Goal: Transaction & Acquisition: Purchase product/service

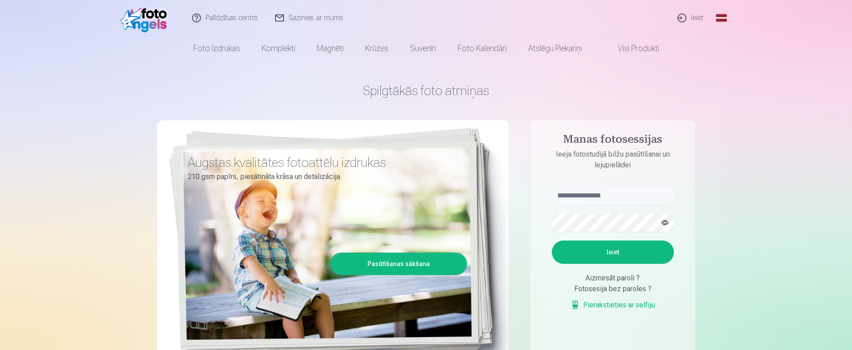
click at [695, 21] on link "Ieiet" at bounding box center [691, 18] width 43 height 36
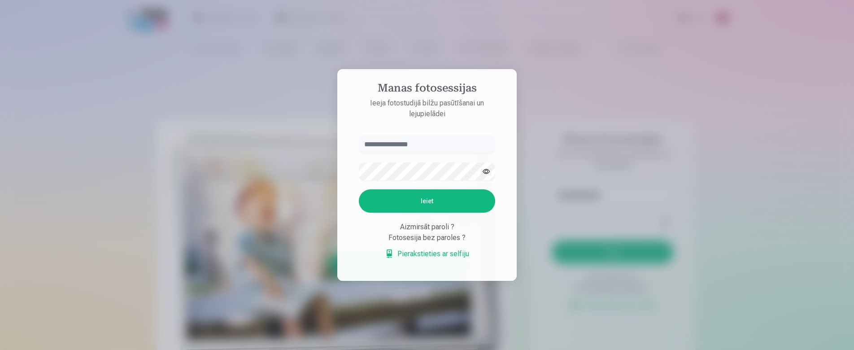
click at [390, 144] on input "text" at bounding box center [427, 145] width 136 height 18
type input "**********"
click at [405, 200] on button "Ieiet" at bounding box center [427, 200] width 136 height 23
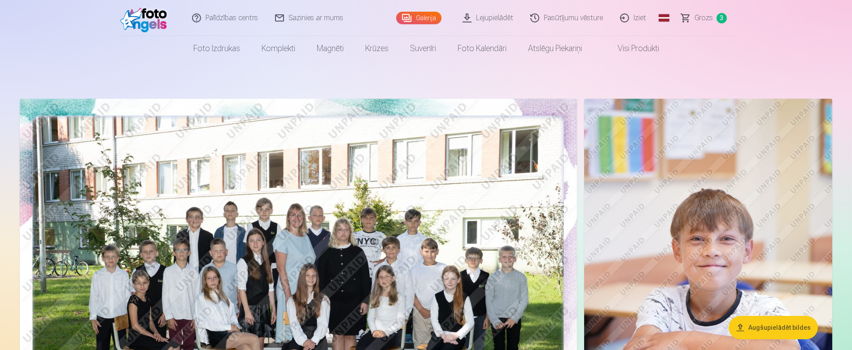
click at [707, 16] on span "Grozs" at bounding box center [704, 18] width 18 height 11
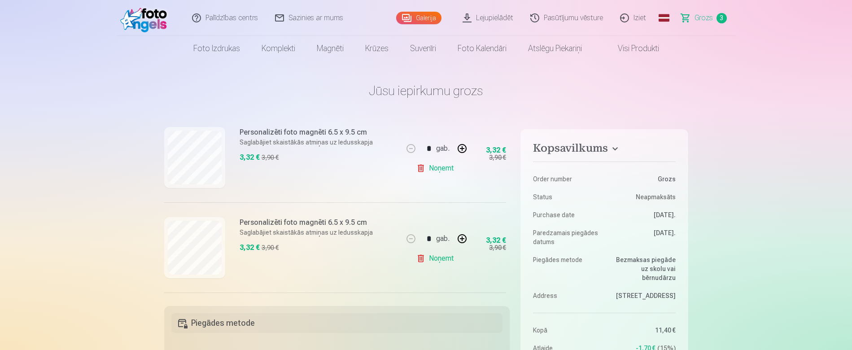
scroll to position [207, 0]
click at [421, 18] on link "Galerija" at bounding box center [418, 18] width 45 height 13
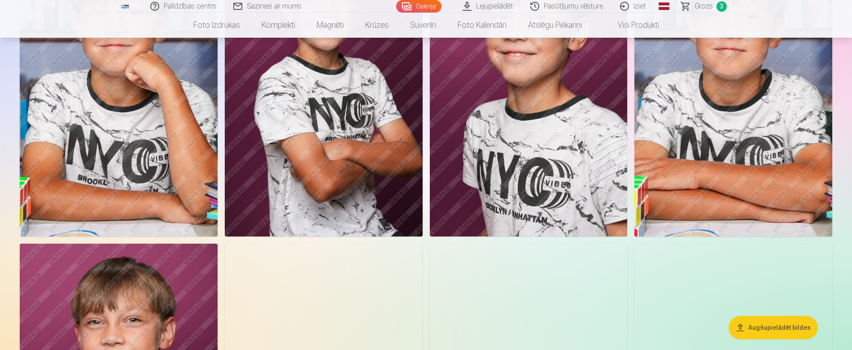
scroll to position [404, 0]
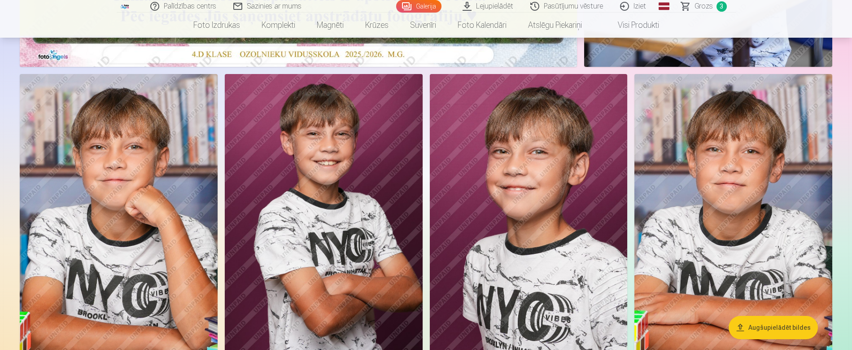
click at [703, 3] on span "Grozs" at bounding box center [704, 6] width 18 height 11
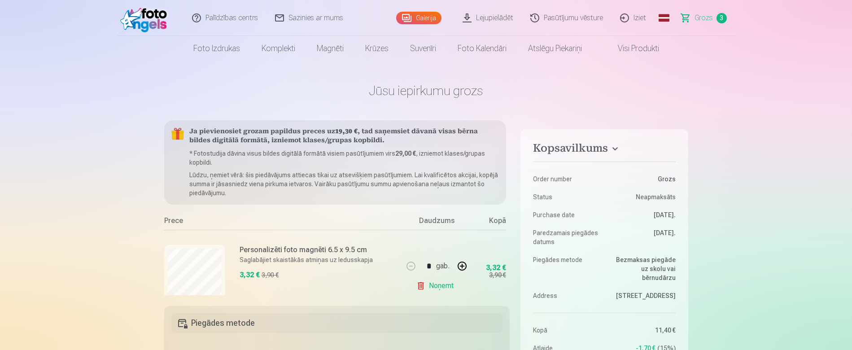
scroll to position [135, 0]
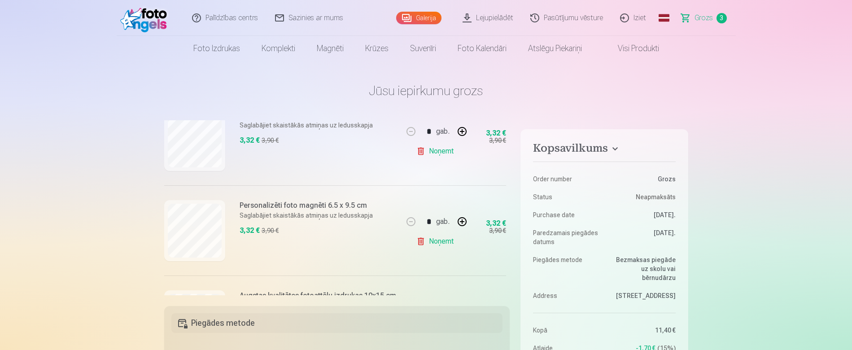
click at [418, 16] on link "Galerija" at bounding box center [418, 18] width 45 height 13
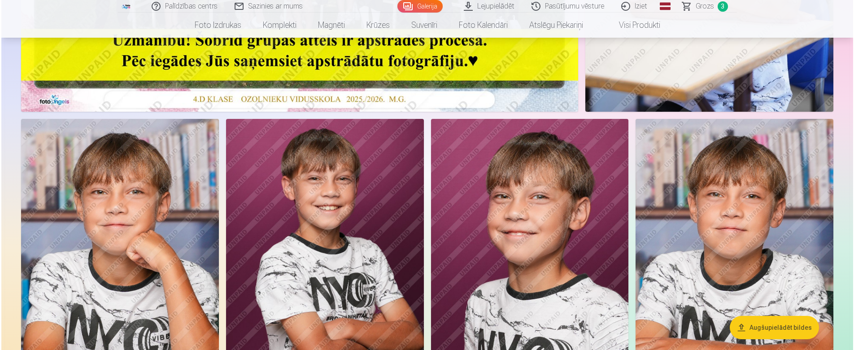
scroll to position [449, 0]
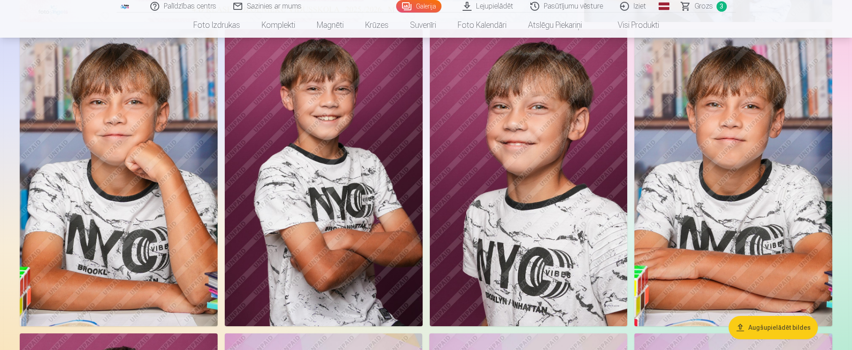
click at [306, 171] on img at bounding box center [324, 177] width 198 height 297
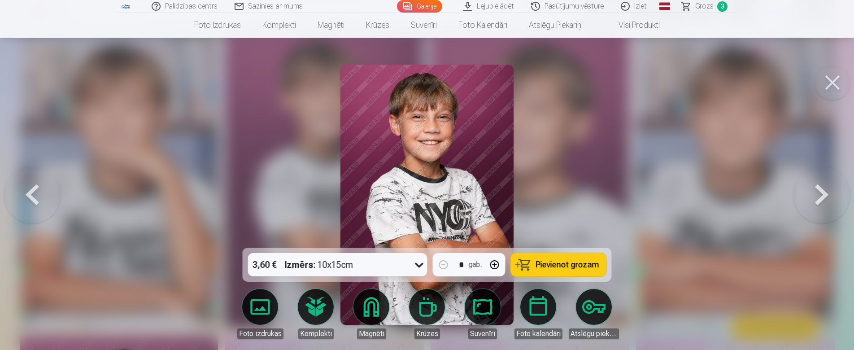
click at [567, 263] on span "Pievienot grozam" at bounding box center [567, 265] width 63 height 8
click at [700, 7] on span "Grozs" at bounding box center [705, 6] width 18 height 11
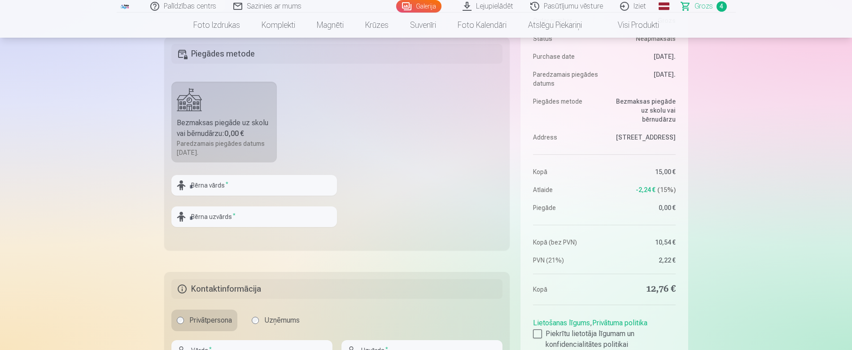
scroll to position [180, 0]
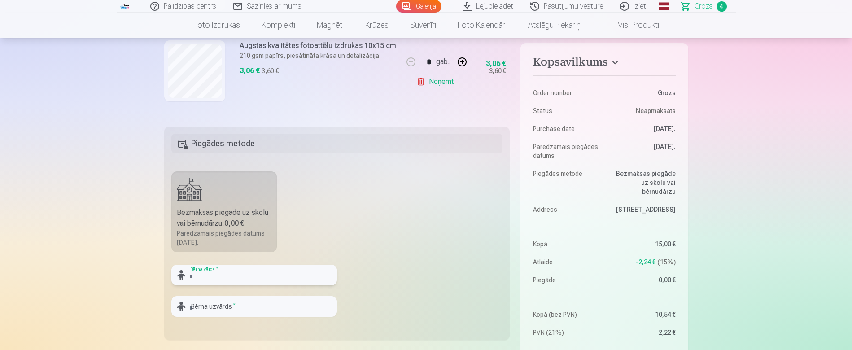
click at [217, 277] on input "text" at bounding box center [254, 275] width 166 height 21
type input "*"
type input "******"
click at [193, 307] on input "text" at bounding box center [254, 306] width 166 height 21
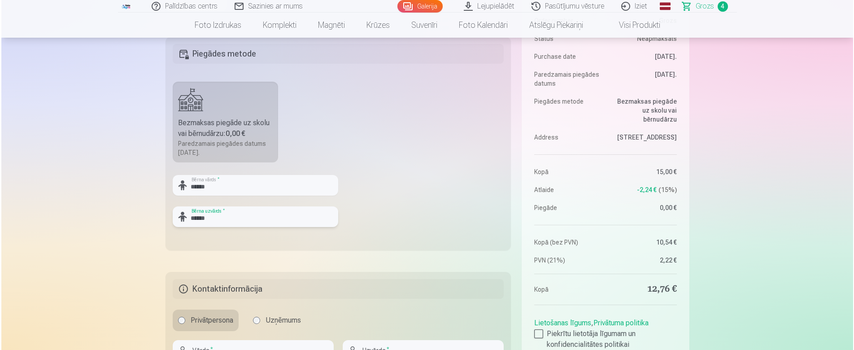
scroll to position [359, 0]
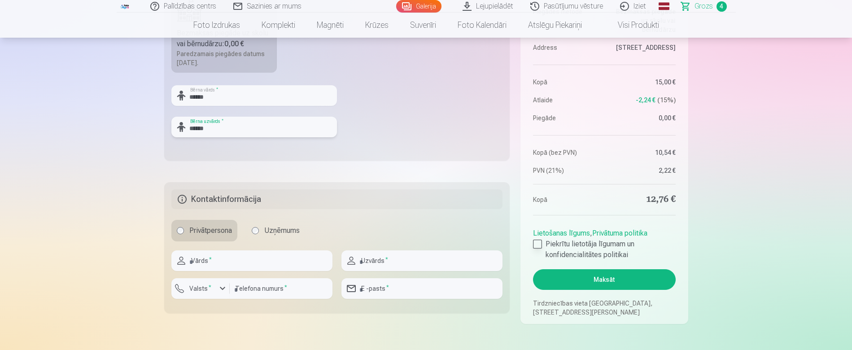
type input "******"
click at [535, 244] on div at bounding box center [537, 244] width 9 height 9
click at [195, 263] on input "text" at bounding box center [251, 260] width 161 height 21
type input "*****"
click at [418, 261] on input "text" at bounding box center [422, 260] width 161 height 21
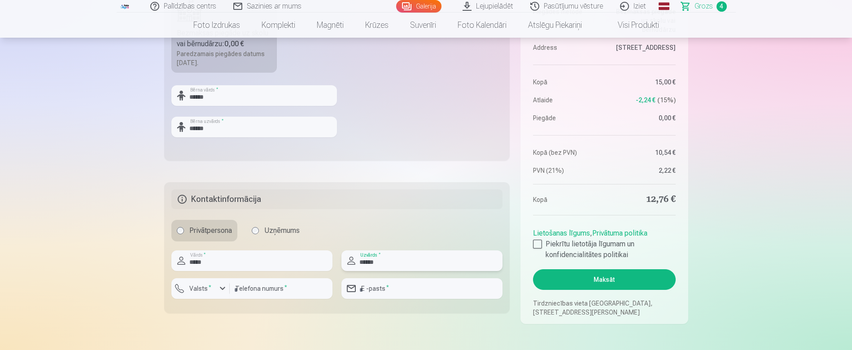
type input "******"
click at [280, 292] on input "number" at bounding box center [281, 288] width 103 height 21
type input "********"
click at [368, 284] on input "email" at bounding box center [422, 288] width 161 height 21
type input "*"
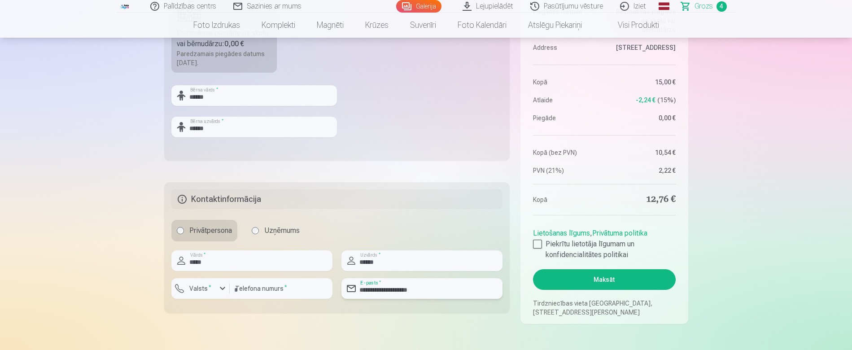
type input "**********"
click at [595, 278] on button "Maksāt" at bounding box center [604, 279] width 142 height 21
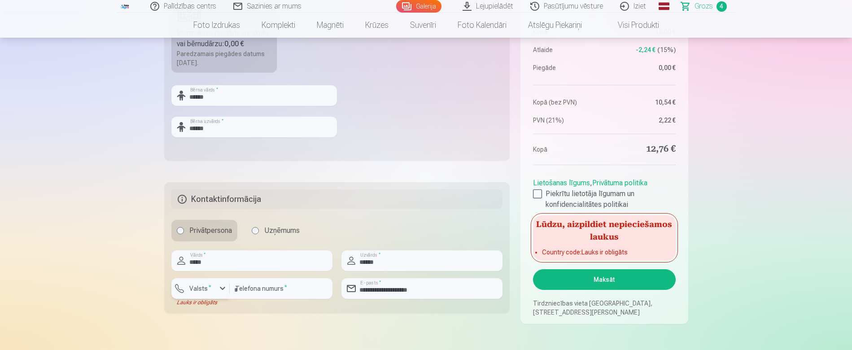
click at [221, 287] on div "button" at bounding box center [222, 288] width 11 height 11
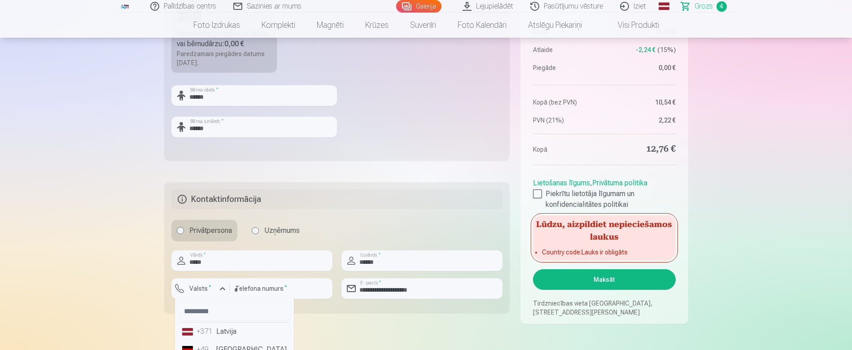
click at [216, 332] on li "+371 Latvija" at bounding box center [235, 332] width 112 height 18
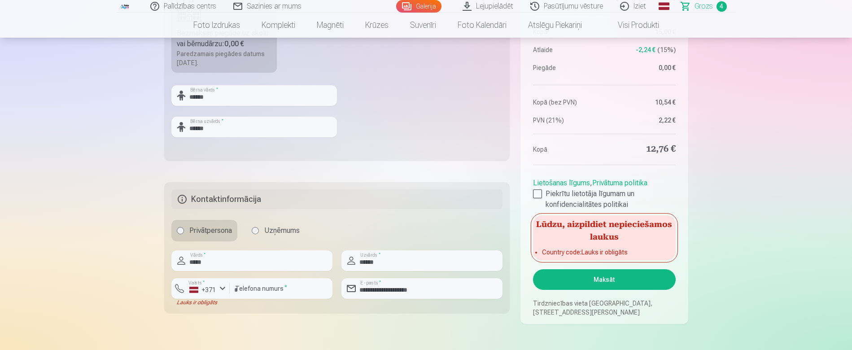
click at [574, 277] on button "Maksāt" at bounding box center [604, 279] width 142 height 21
